Goal: Download file/media

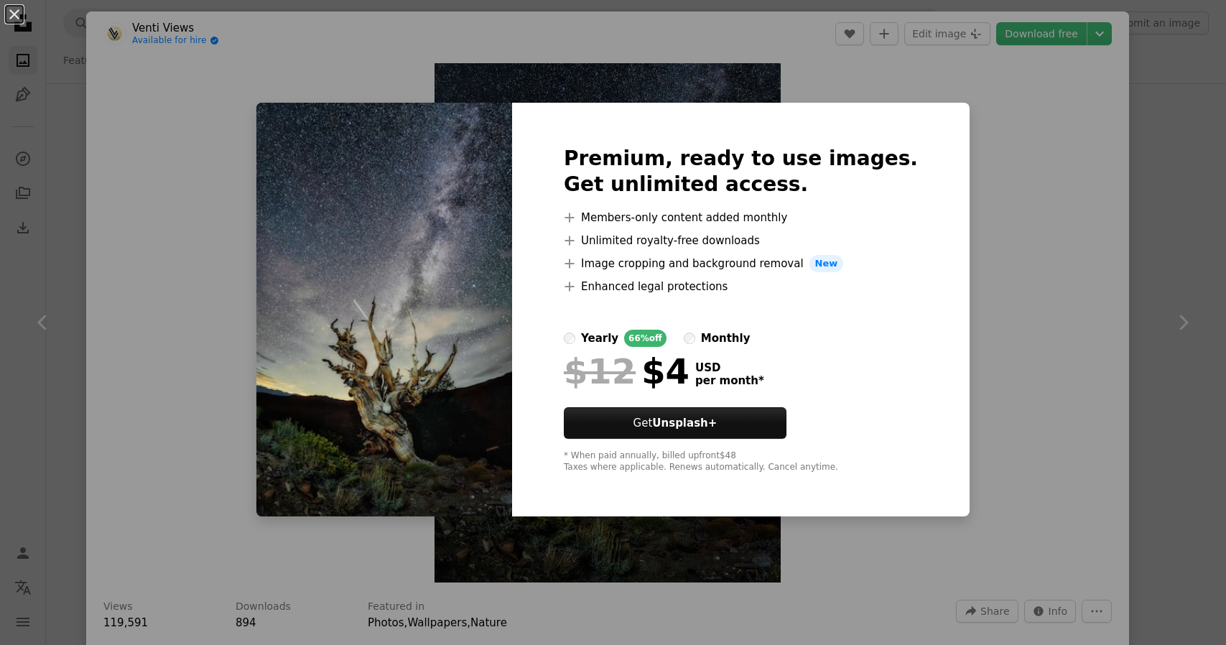
scroll to position [718, 0]
click at [1056, 239] on div "An X shape Premium, ready to use images. Get unlimited access. A plus sign Memb…" at bounding box center [613, 322] width 1226 height 645
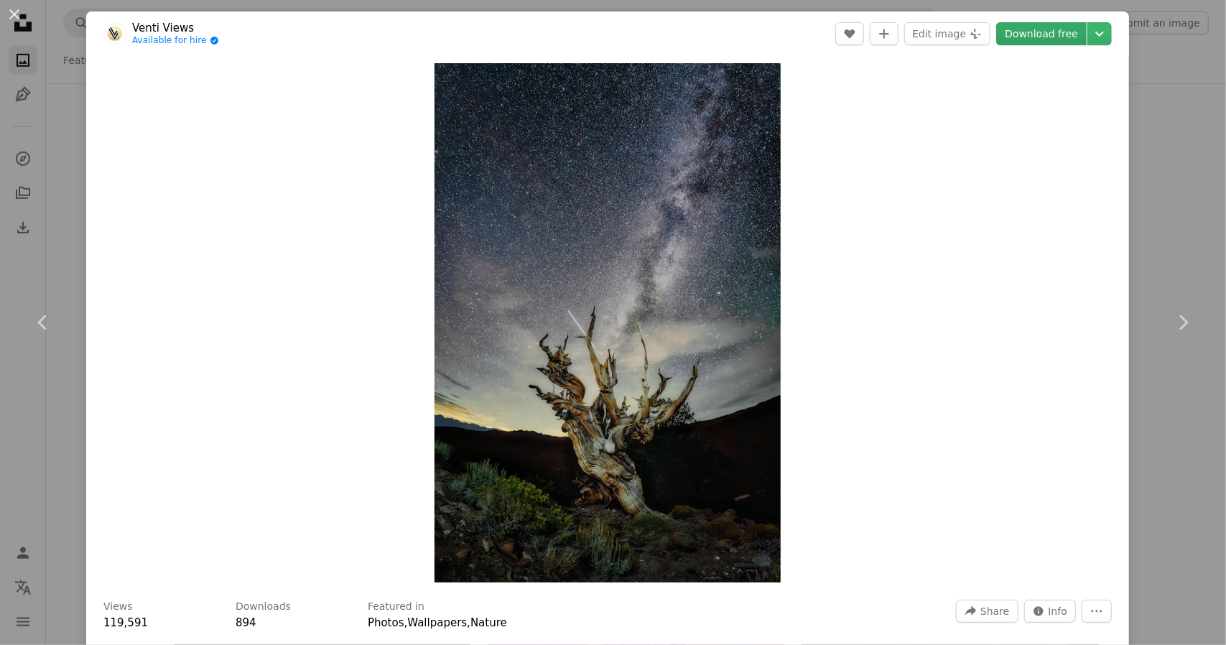
click at [1051, 38] on link "Download free" at bounding box center [1041, 33] width 90 height 23
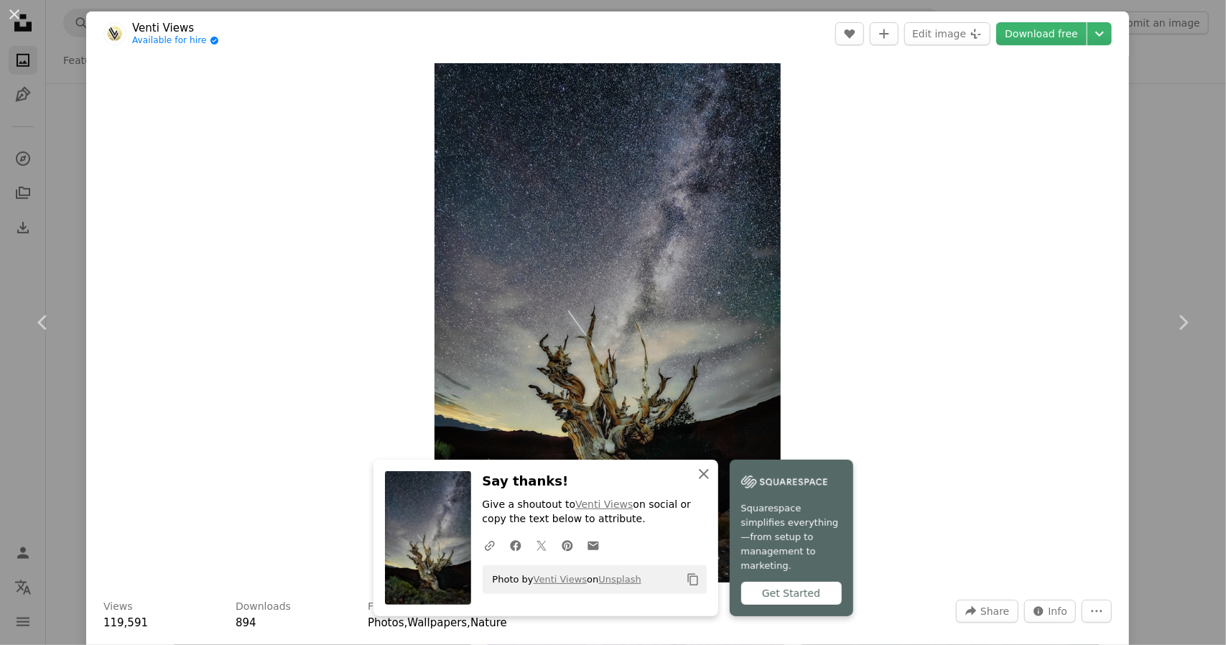
click at [700, 483] on icon "An X shape" at bounding box center [703, 473] width 17 height 17
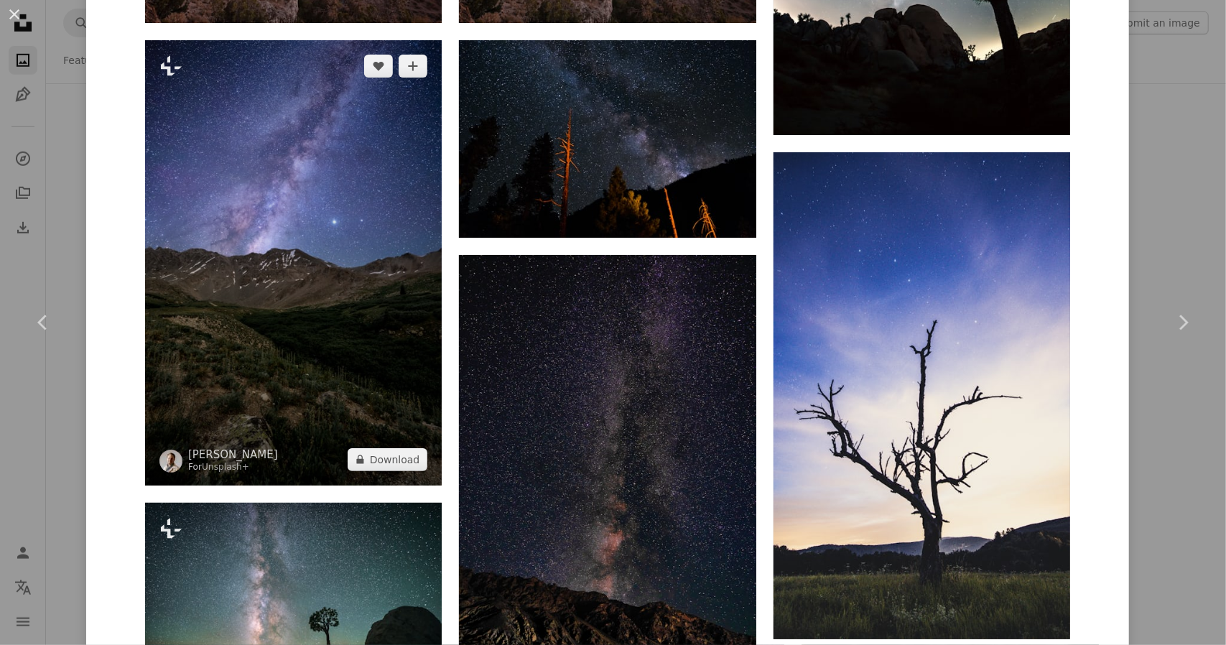
scroll to position [1436, 0]
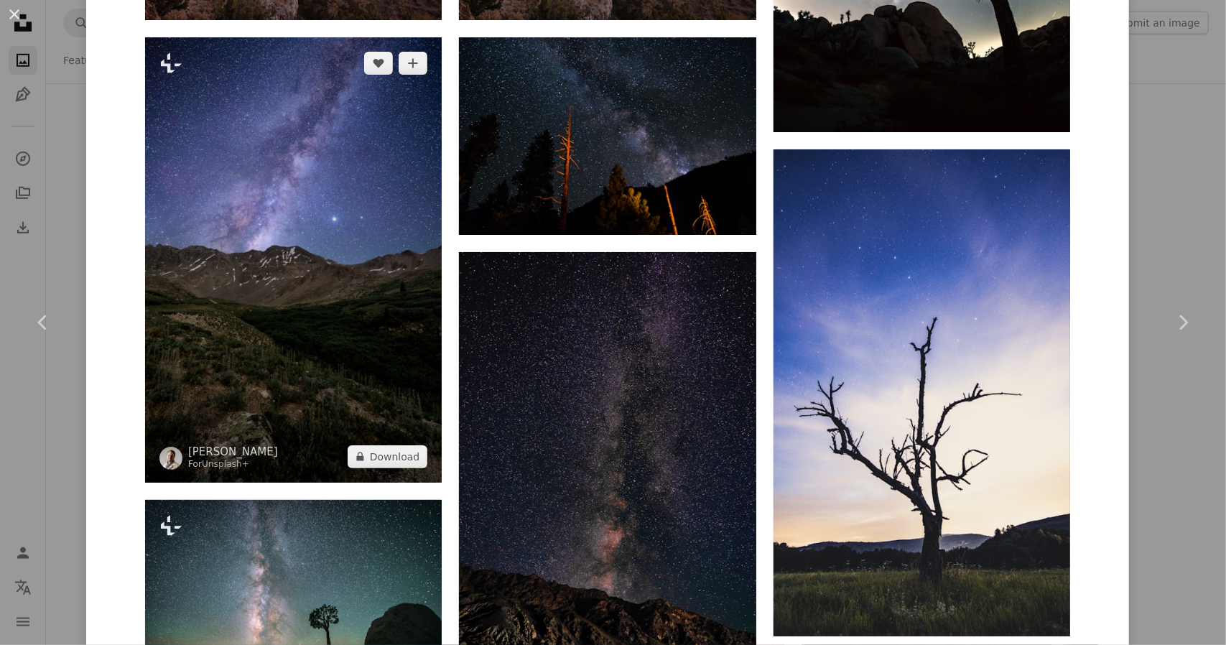
click at [373, 330] on img at bounding box center [293, 259] width 297 height 445
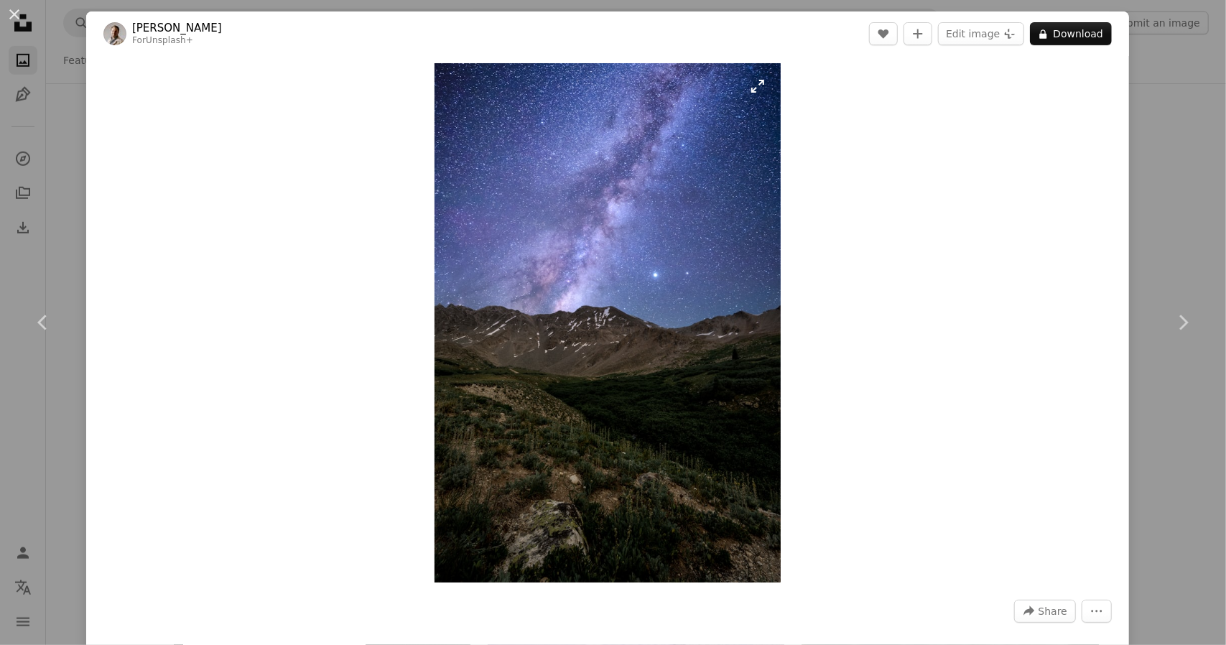
click at [698, 363] on img "Zoom in on this image" at bounding box center [608, 322] width 346 height 519
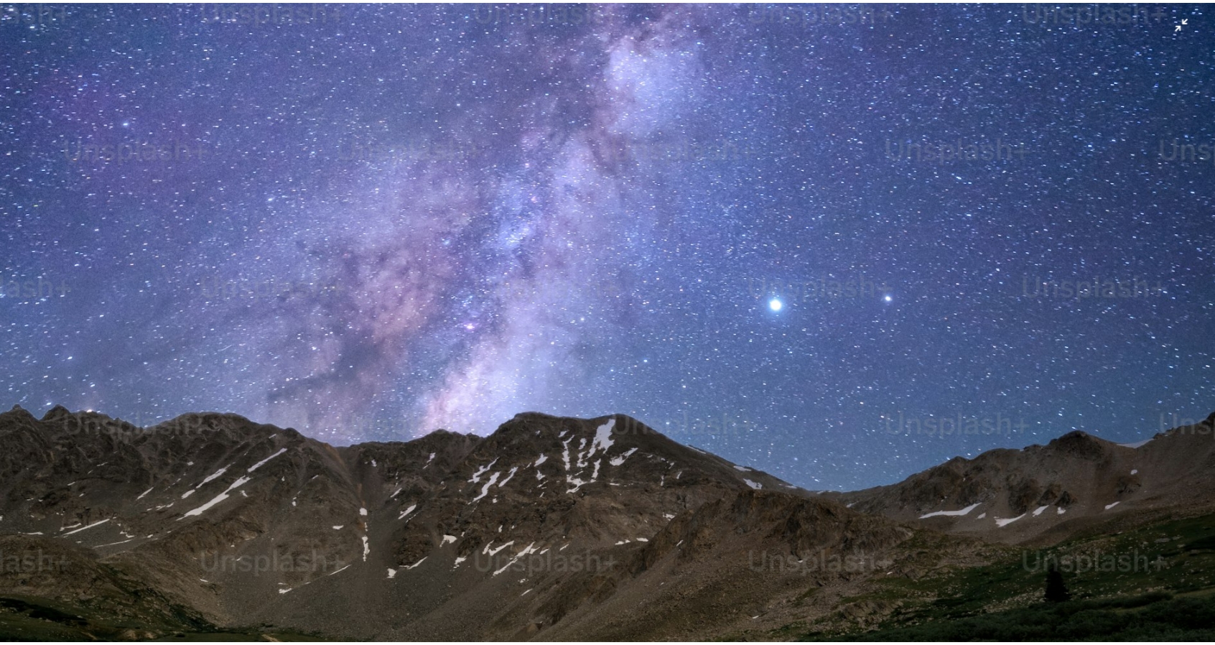
scroll to position [444, 0]
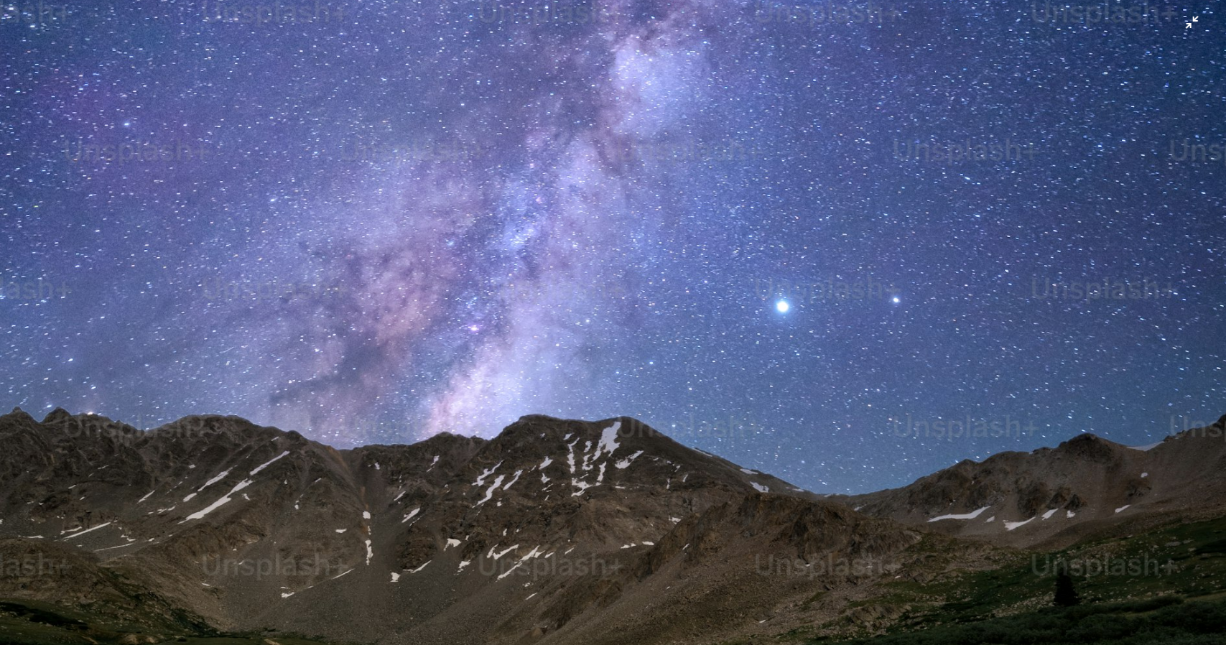
click at [1185, 28] on img "Zoom out on this image" at bounding box center [612, 475] width 1227 height 1841
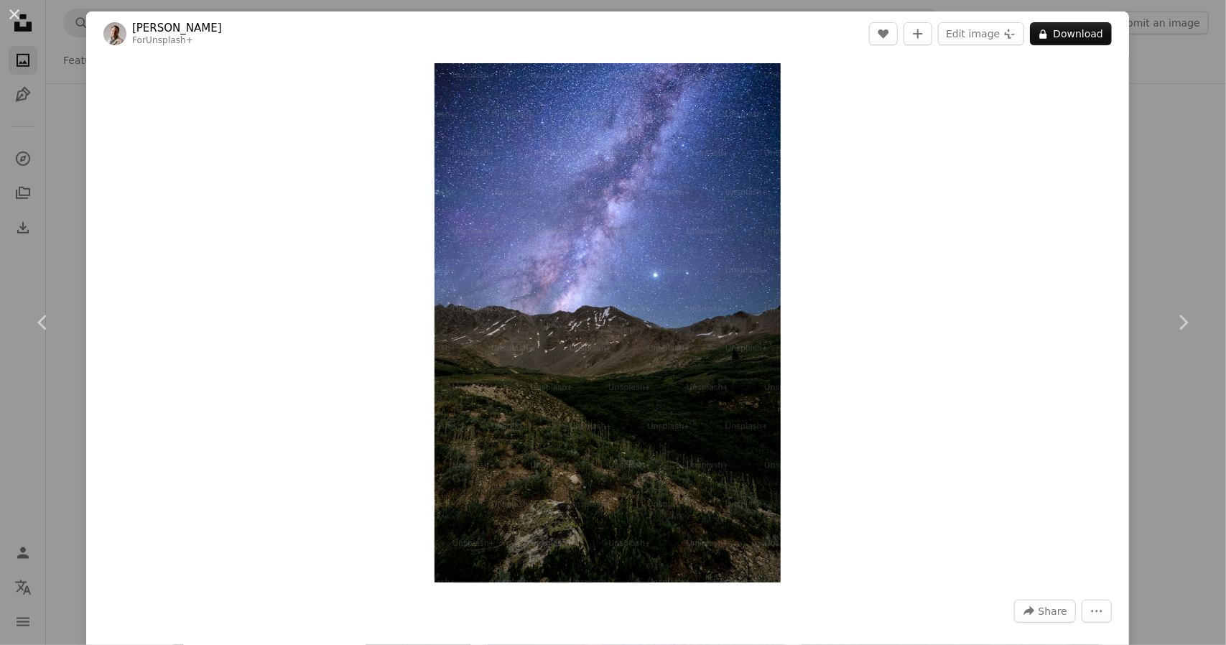
click at [1164, 129] on div "An X shape Chevron left Chevron right [PERSON_NAME] For Unsplash+ A heart A plu…" at bounding box center [613, 322] width 1226 height 645
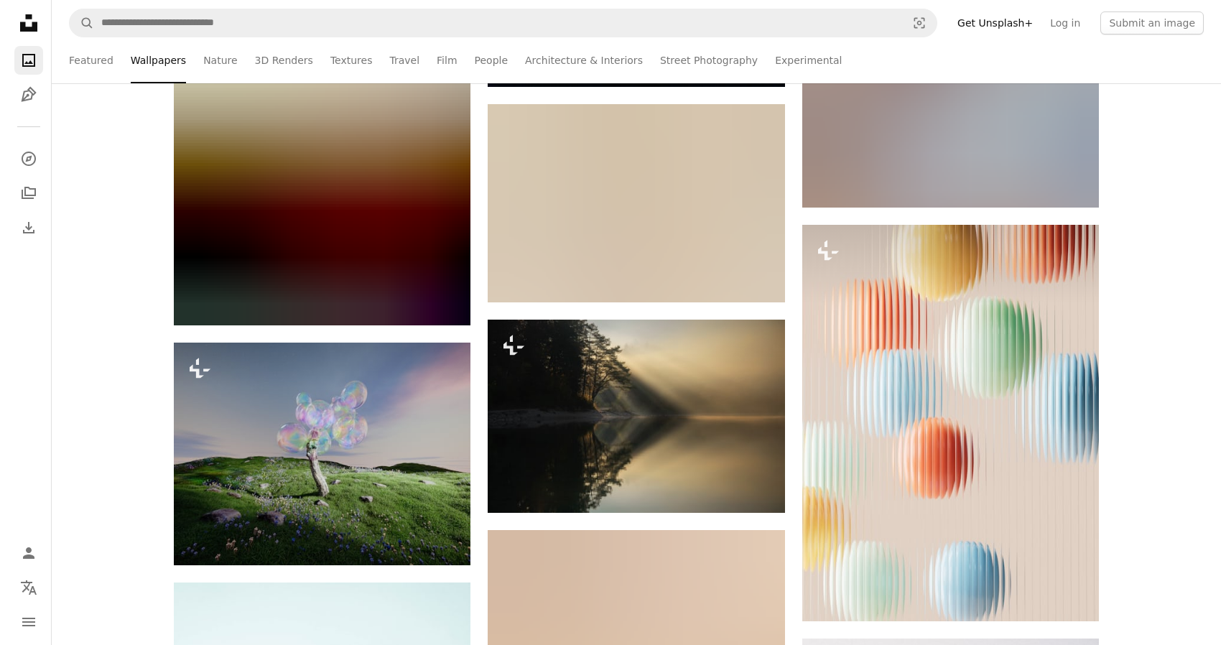
scroll to position [21547, 0]
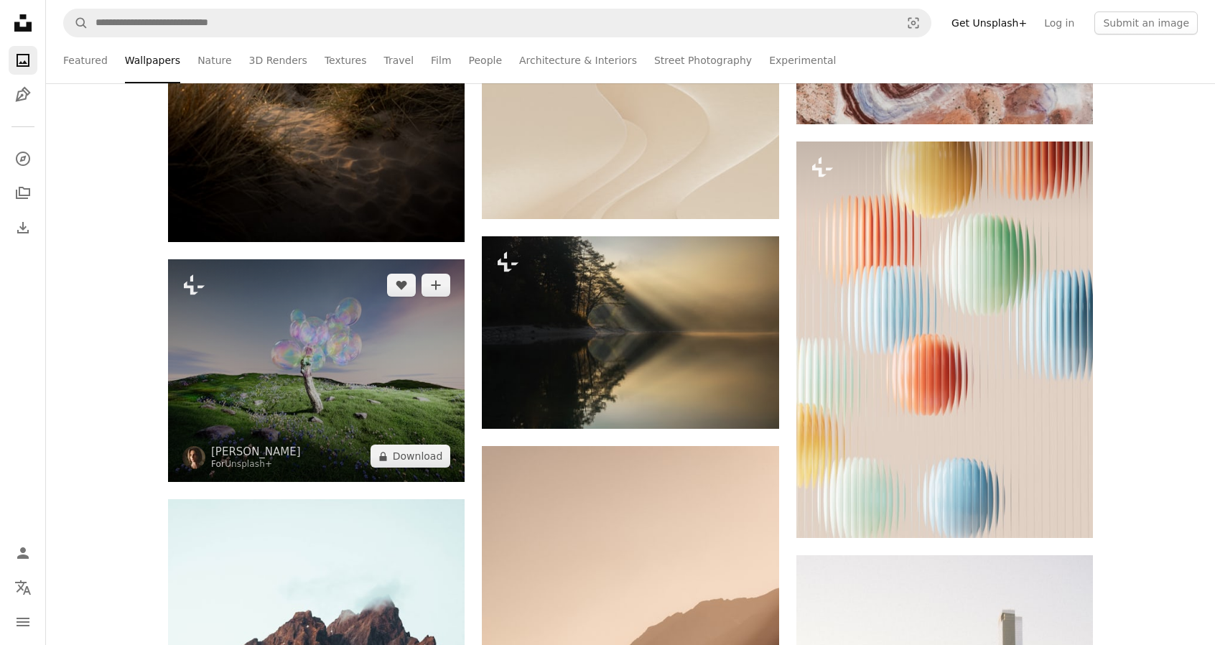
click at [335, 384] on img at bounding box center [316, 370] width 297 height 223
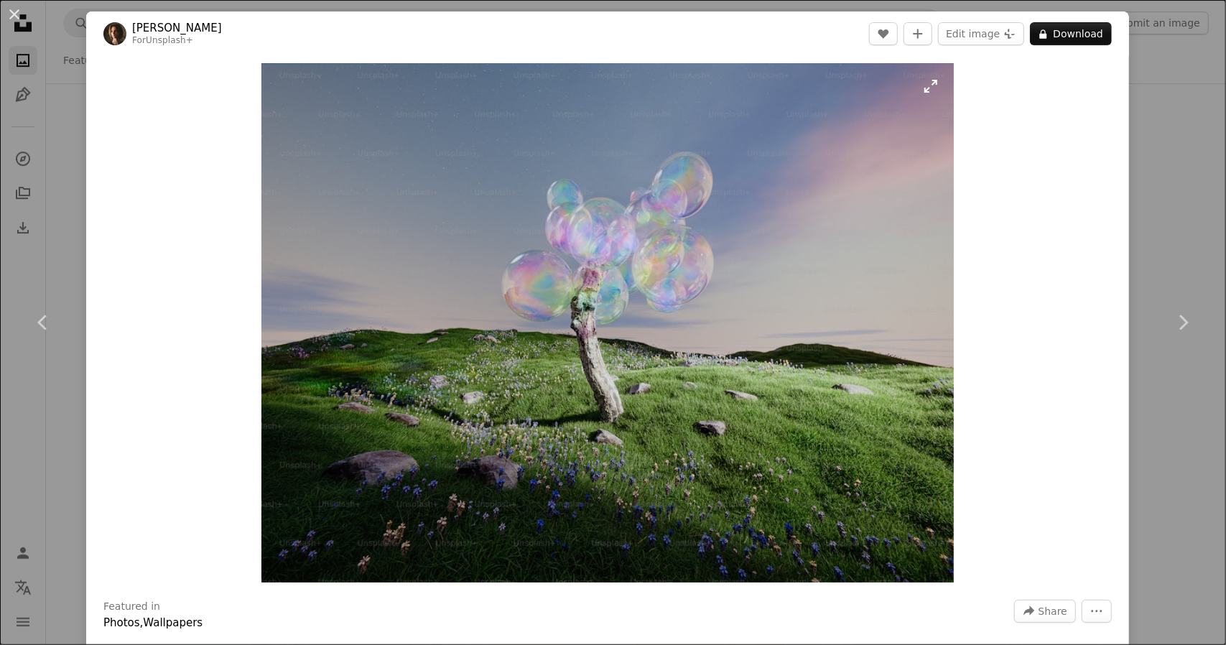
click at [577, 384] on img "Zoom in on this image" at bounding box center [607, 322] width 692 height 519
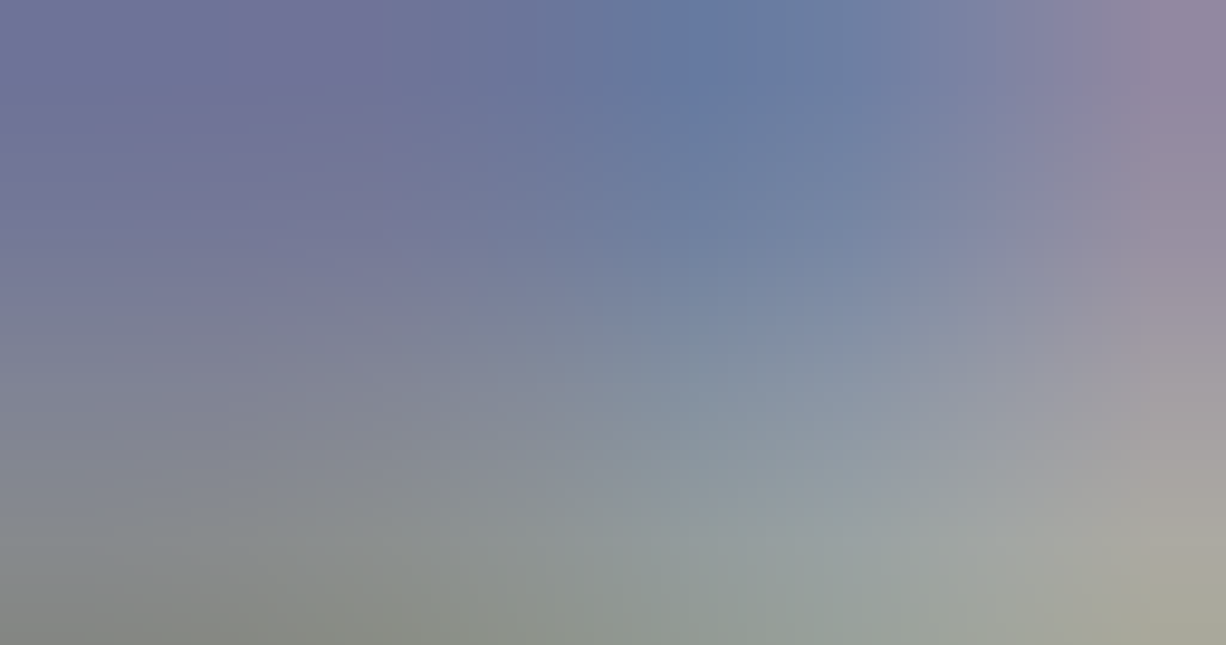
scroll to position [129, 0]
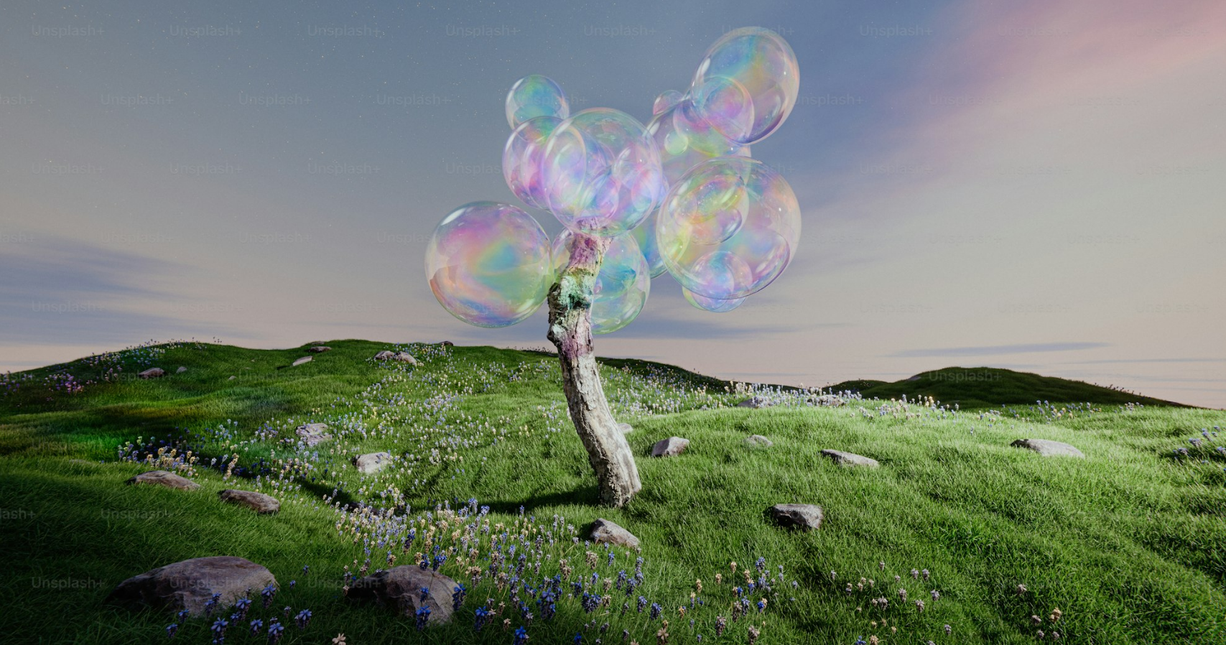
click at [372, 160] on img "Zoom out on this image" at bounding box center [612, 330] width 1227 height 921
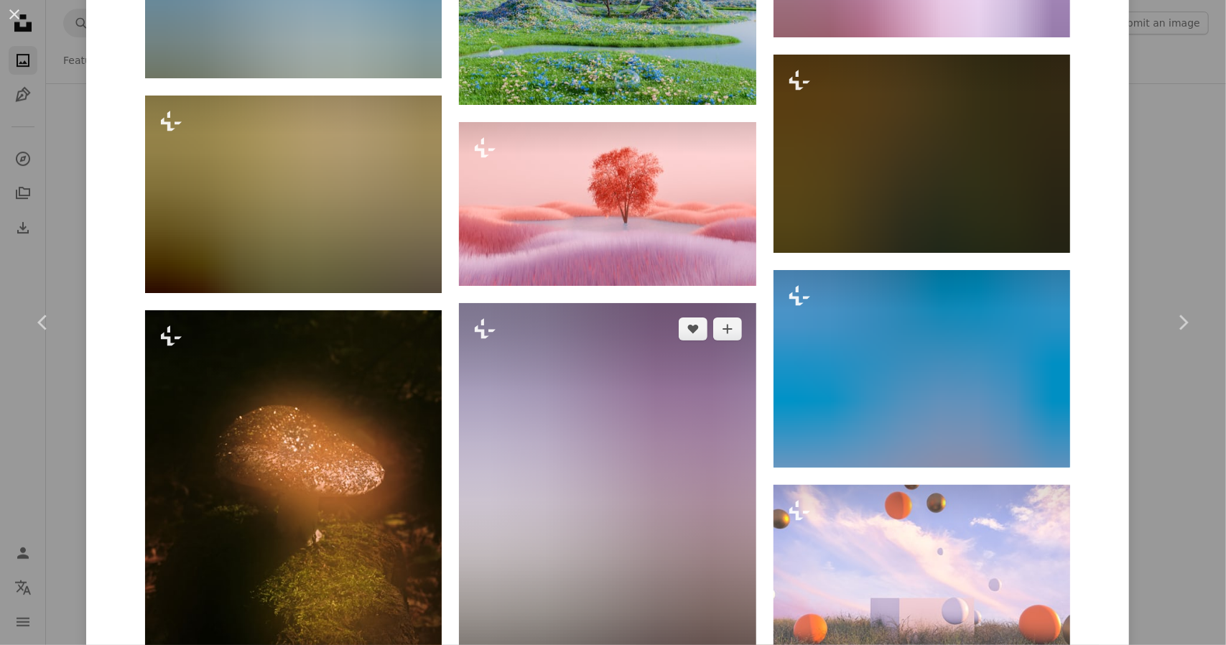
scroll to position [1580, 0]
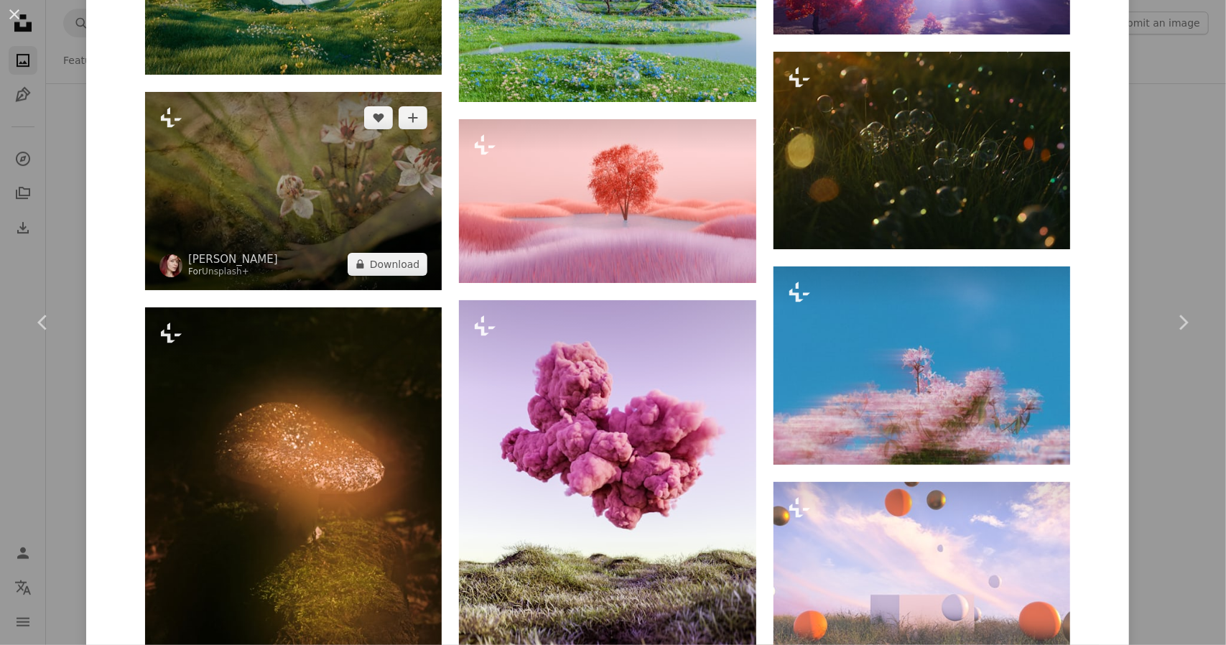
click at [391, 187] on img at bounding box center [293, 191] width 297 height 198
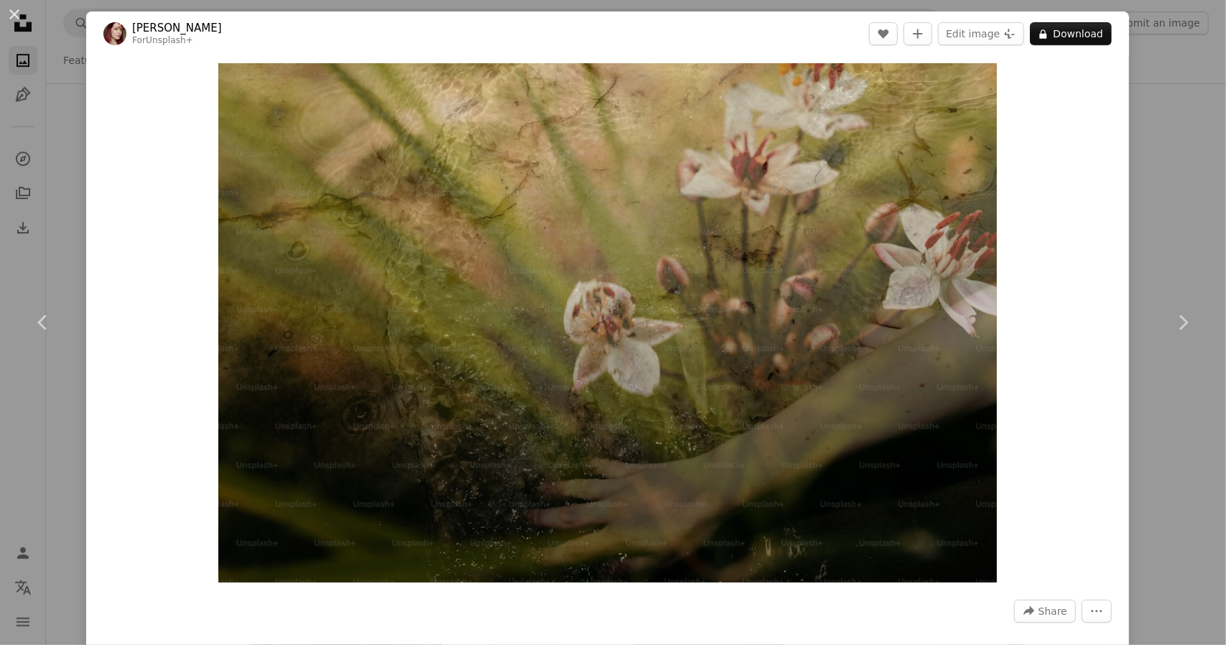
click at [1156, 72] on div "An X shape Chevron left Chevron right [PERSON_NAME] For Unsplash+ A heart A plu…" at bounding box center [613, 322] width 1226 height 645
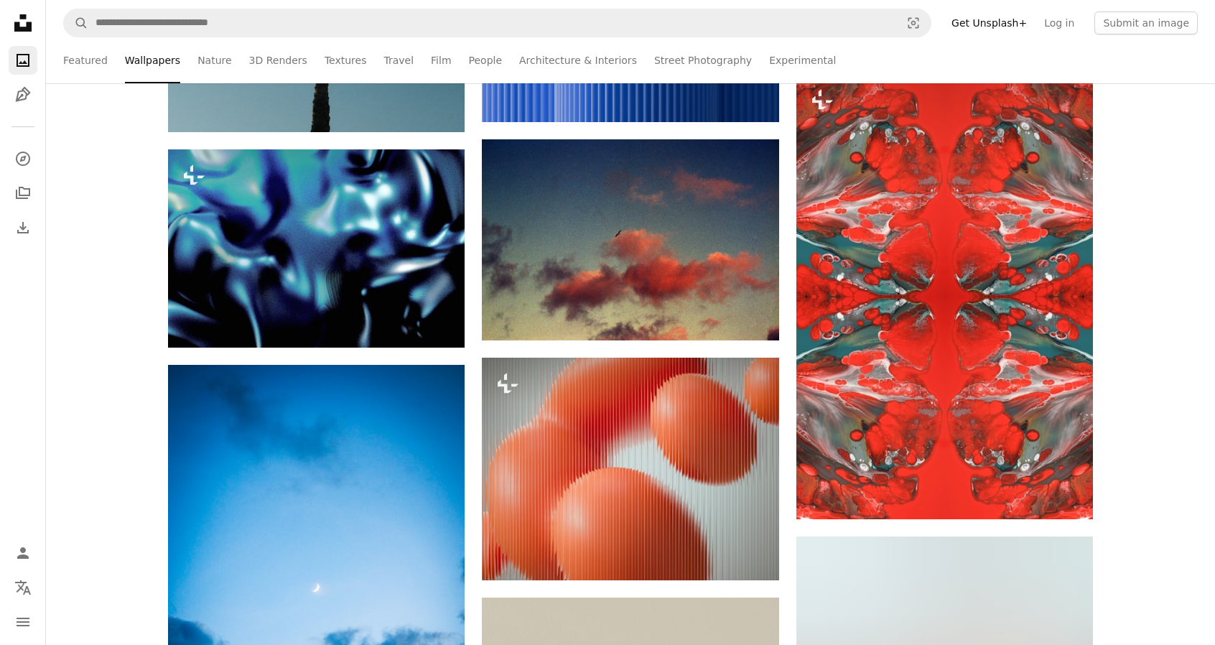
scroll to position [25785, 0]
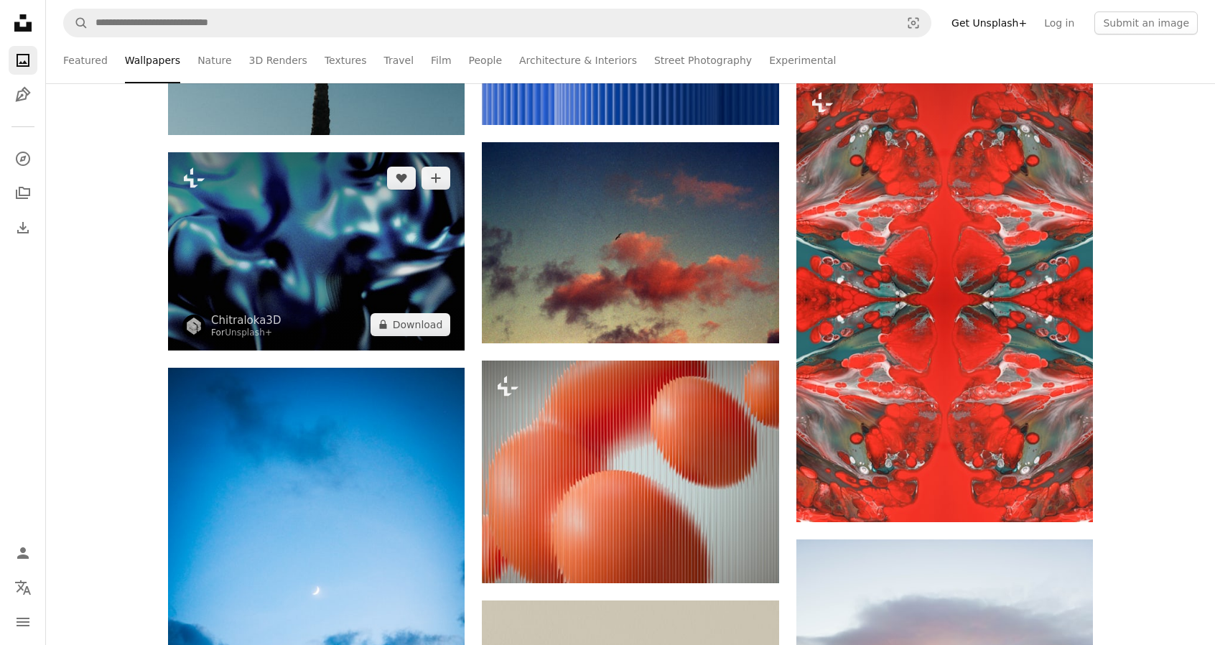
click at [365, 303] on img at bounding box center [316, 251] width 297 height 198
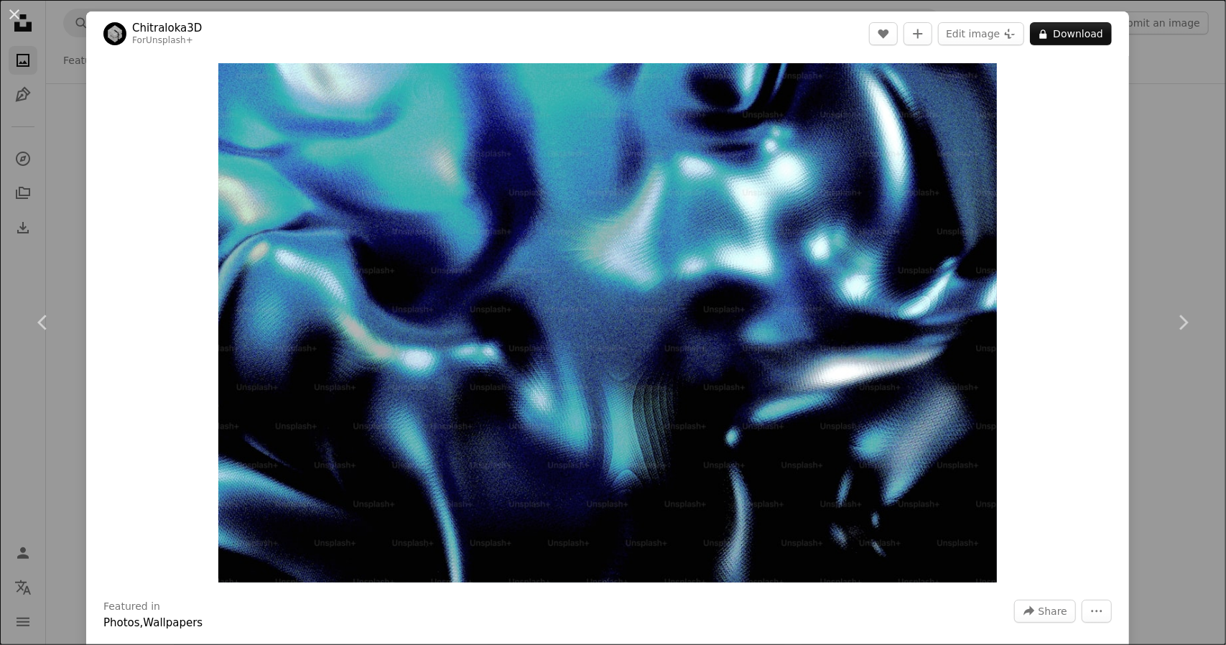
click at [1177, 137] on div "An X shape Chevron left Chevron right Chitraloka3D For Unsplash+ A heart A plus…" at bounding box center [613, 322] width 1226 height 645
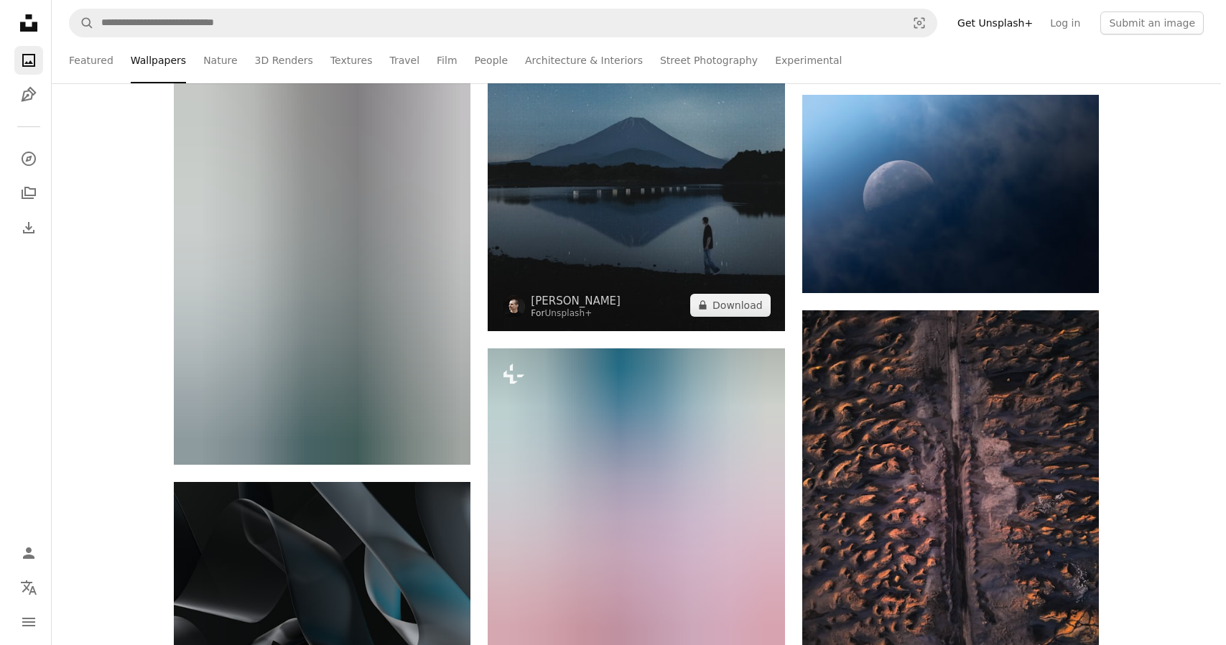
scroll to position [29520, 0]
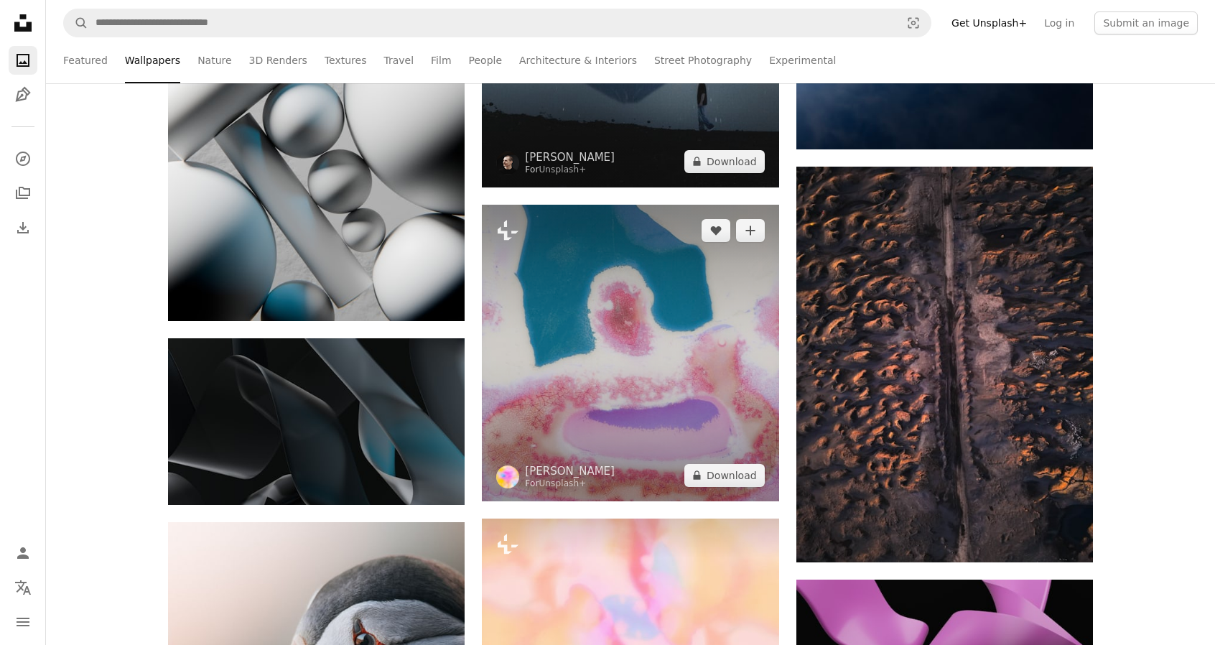
click at [626, 415] on img at bounding box center [630, 353] width 297 height 297
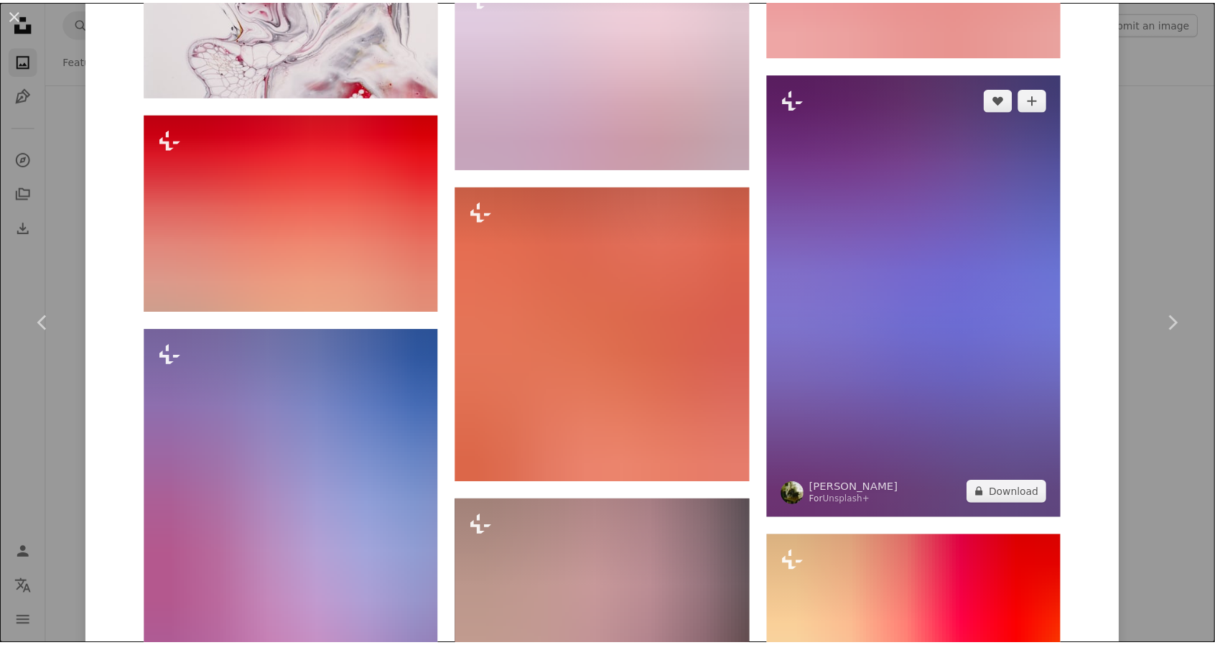
scroll to position [4309, 0]
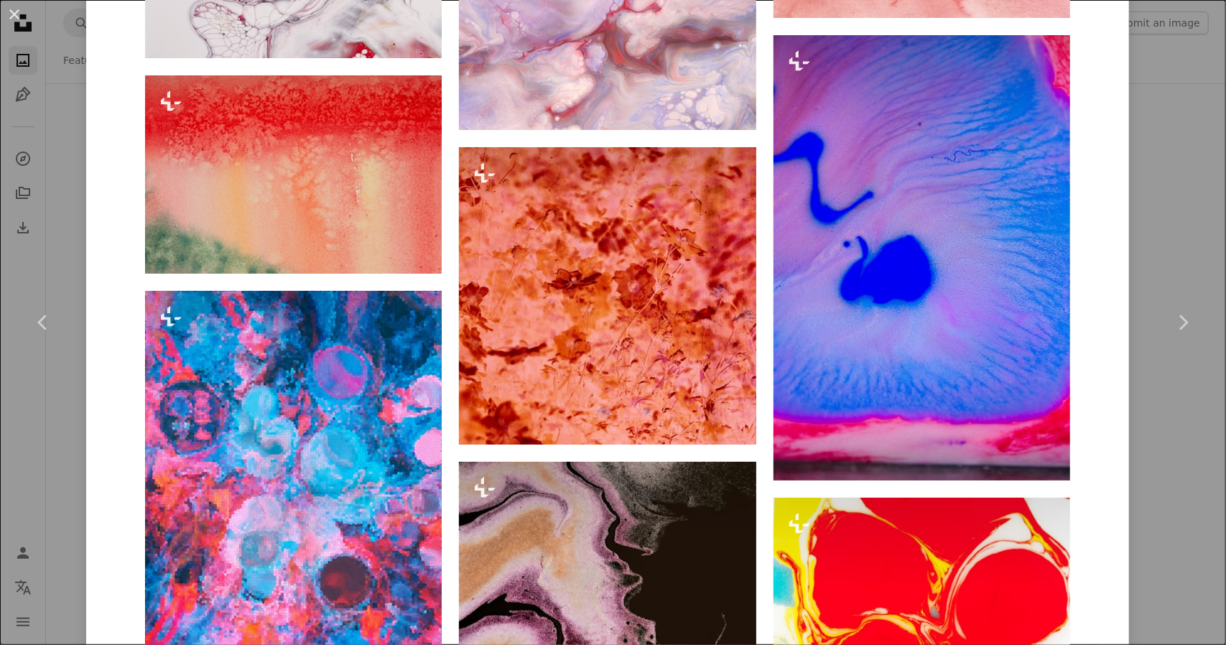
click at [1160, 136] on div "An X shape Chevron left Chevron right [PERSON_NAME] For Unsplash+ A heart A plu…" at bounding box center [613, 322] width 1226 height 645
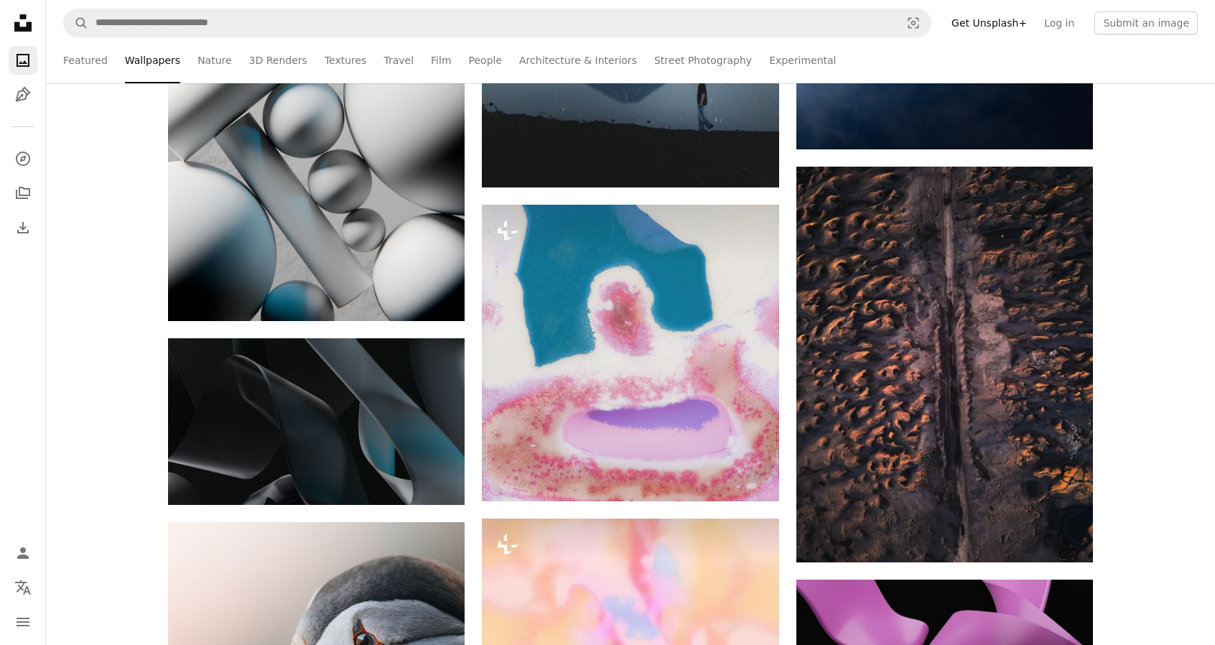
scroll to position [28955, 0]
